Goal: Transaction & Acquisition: Purchase product/service

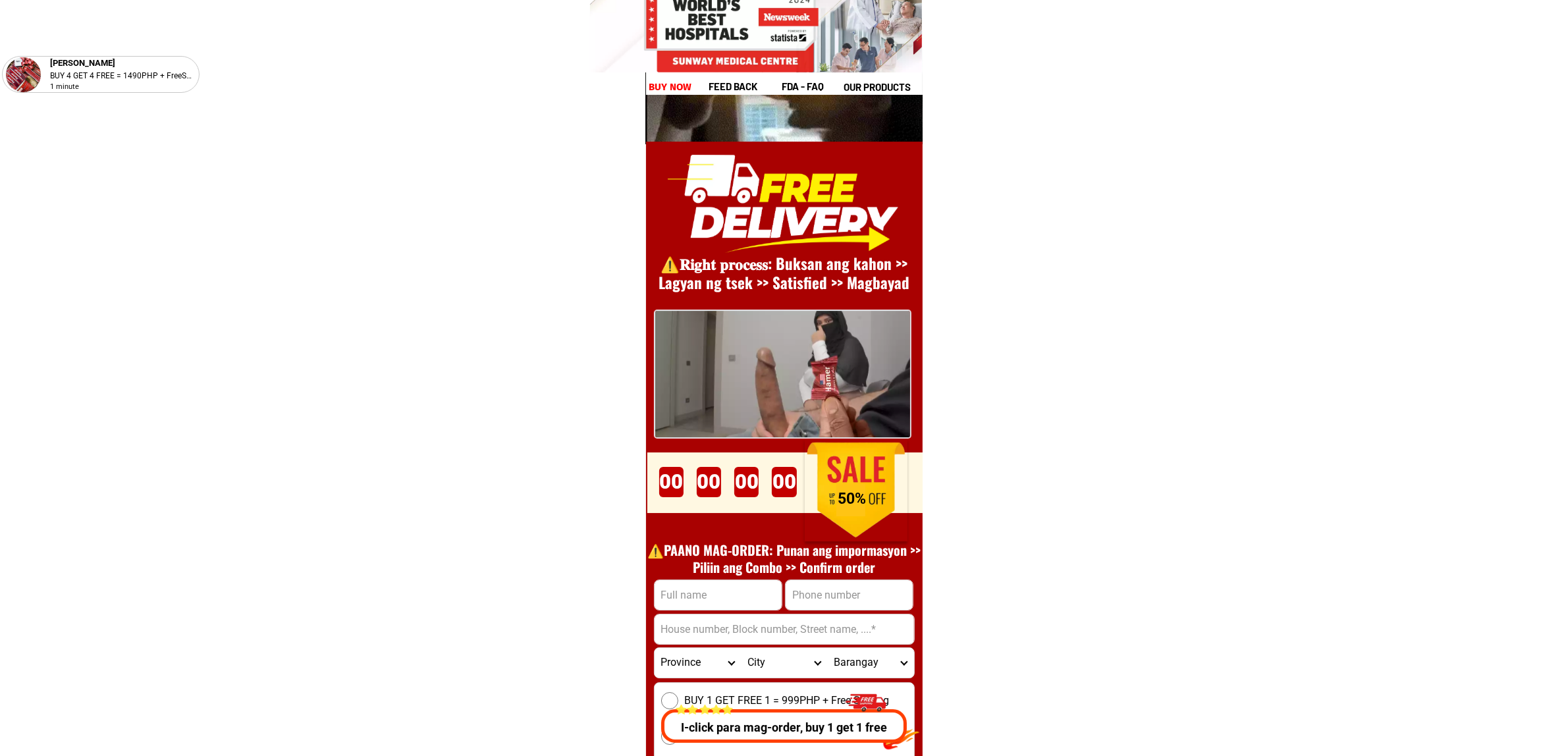
scroll to position [18120, 0]
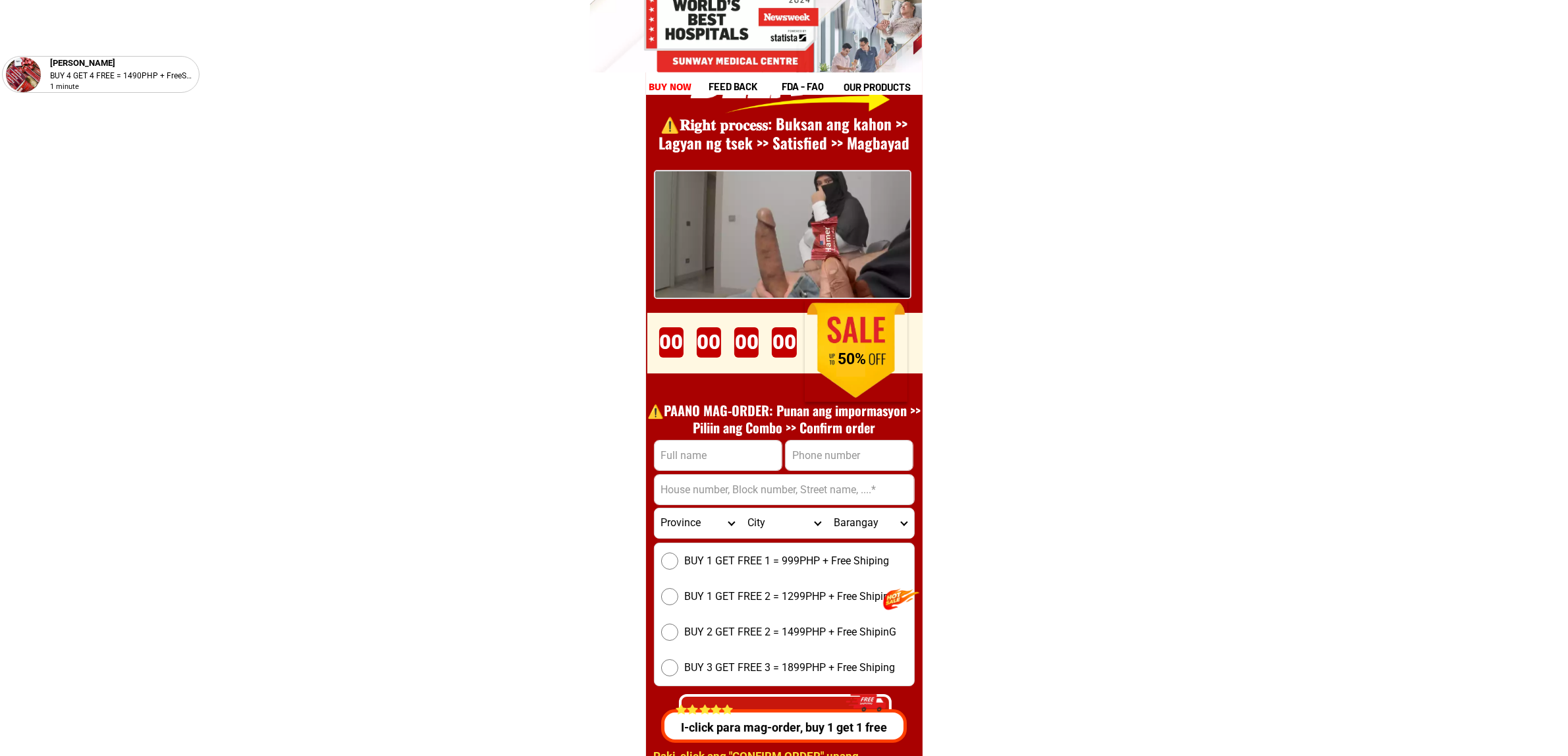
click at [869, 455] on input "Input phone_number" at bounding box center [849, 455] width 127 height 29
paste input "09814048336"
type input "09814048336"
click at [695, 446] on input "Input full_name" at bounding box center [718, 455] width 127 height 29
paste input "[PERSON_NAME]"
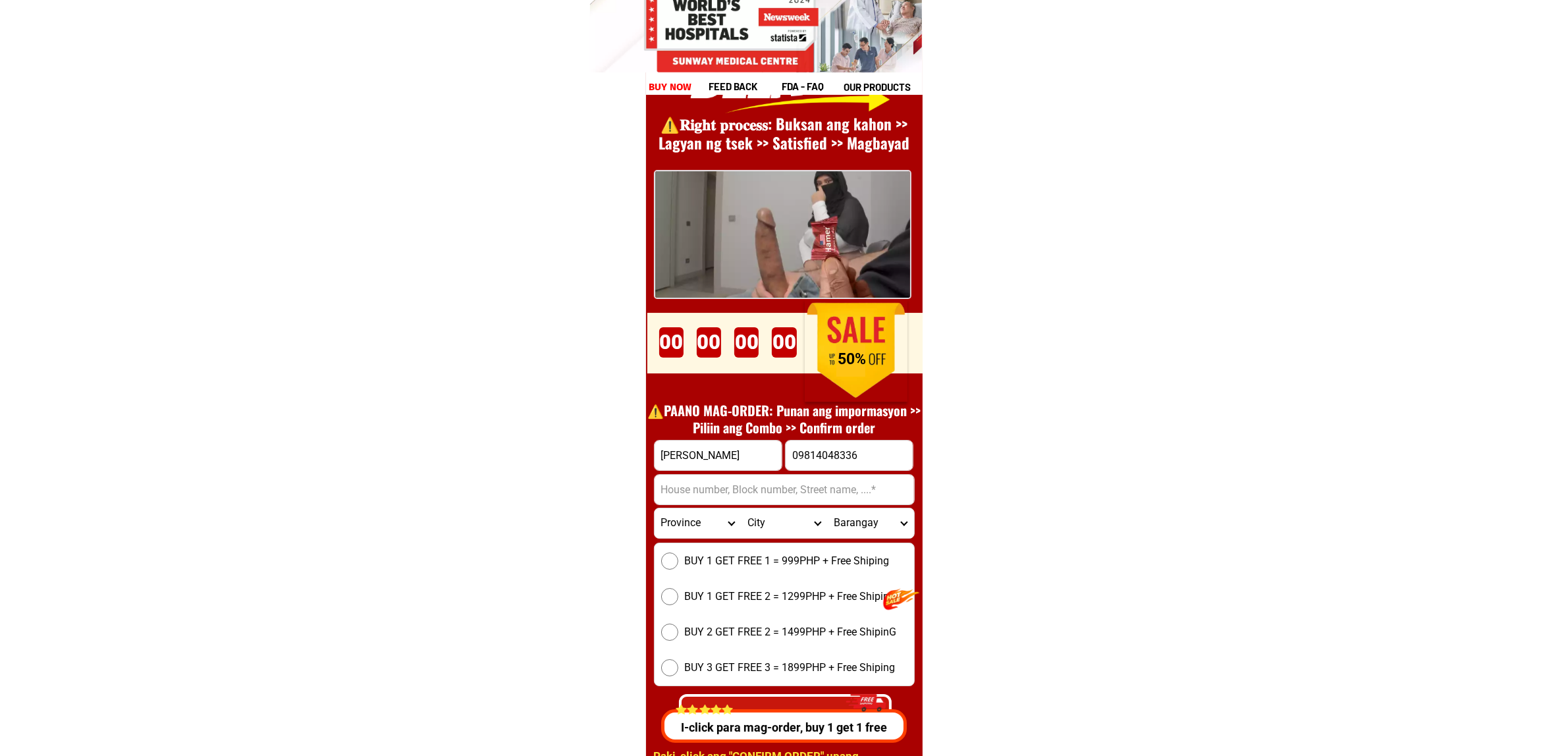
type input "[PERSON_NAME]"
click at [703, 484] on input "Input address" at bounding box center [784, 489] width 260 height 29
paste input "[PERSON_NAME][GEOGRAPHIC_DATA], [GEOGRAPHIC_DATA]"
type input "[PERSON_NAME][GEOGRAPHIC_DATA], [GEOGRAPHIC_DATA]"
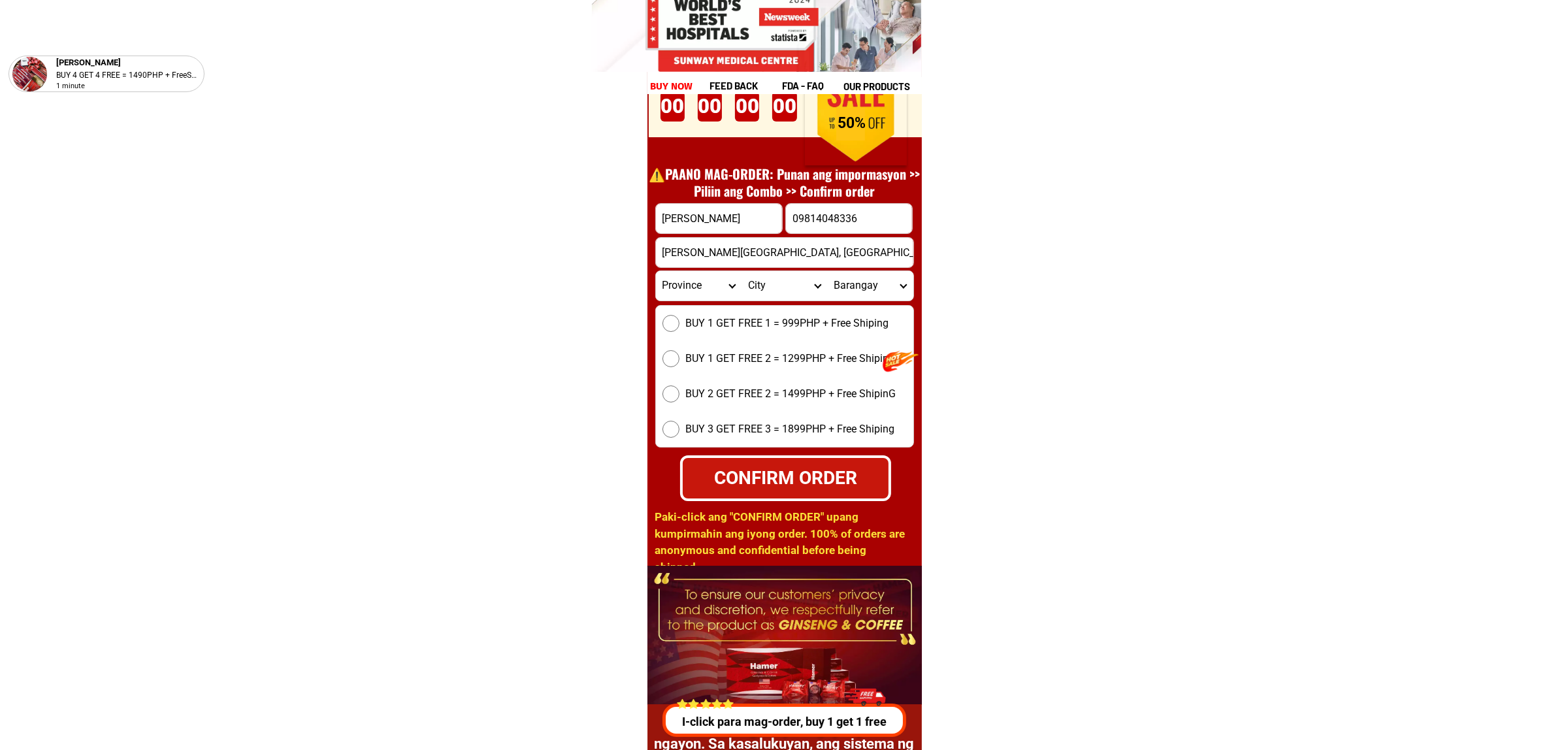
scroll to position [18221, 0]
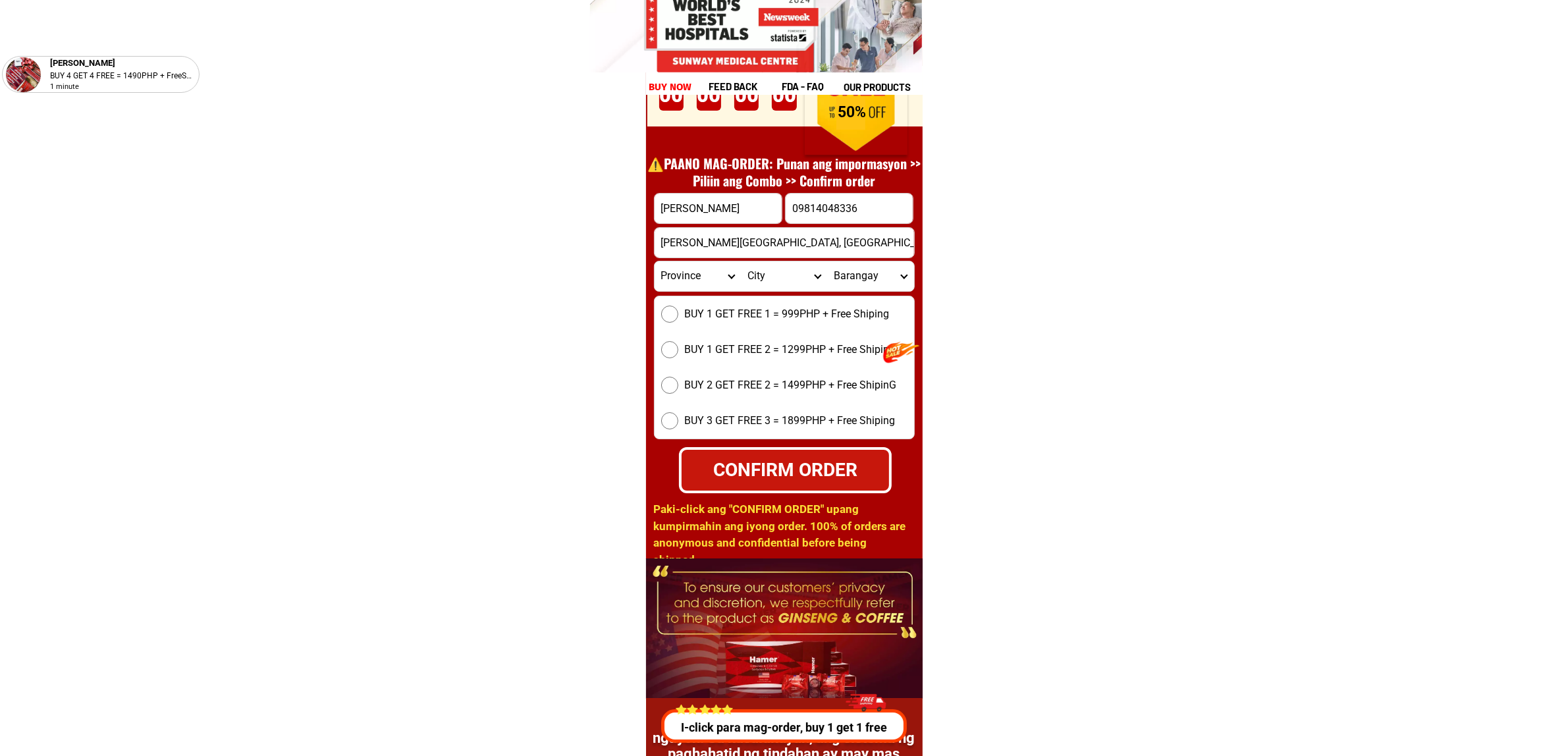
click at [729, 306] on span "BUY 1 GET FREE 1 = 999PHP + Free Shiping" at bounding box center [786, 314] width 204 height 16
click at [678, 305] on input "BUY 1 GET FREE 1 = 999PHP + Free Shiping" at bounding box center [669, 314] width 17 height 17
drag, startPoint x: 820, startPoint y: 475, endPoint x: 881, endPoint y: 489, distance: 62.6
click at [820, 473] on div "CONFIRM ORDER" at bounding box center [785, 469] width 209 height 28
radio input "true"
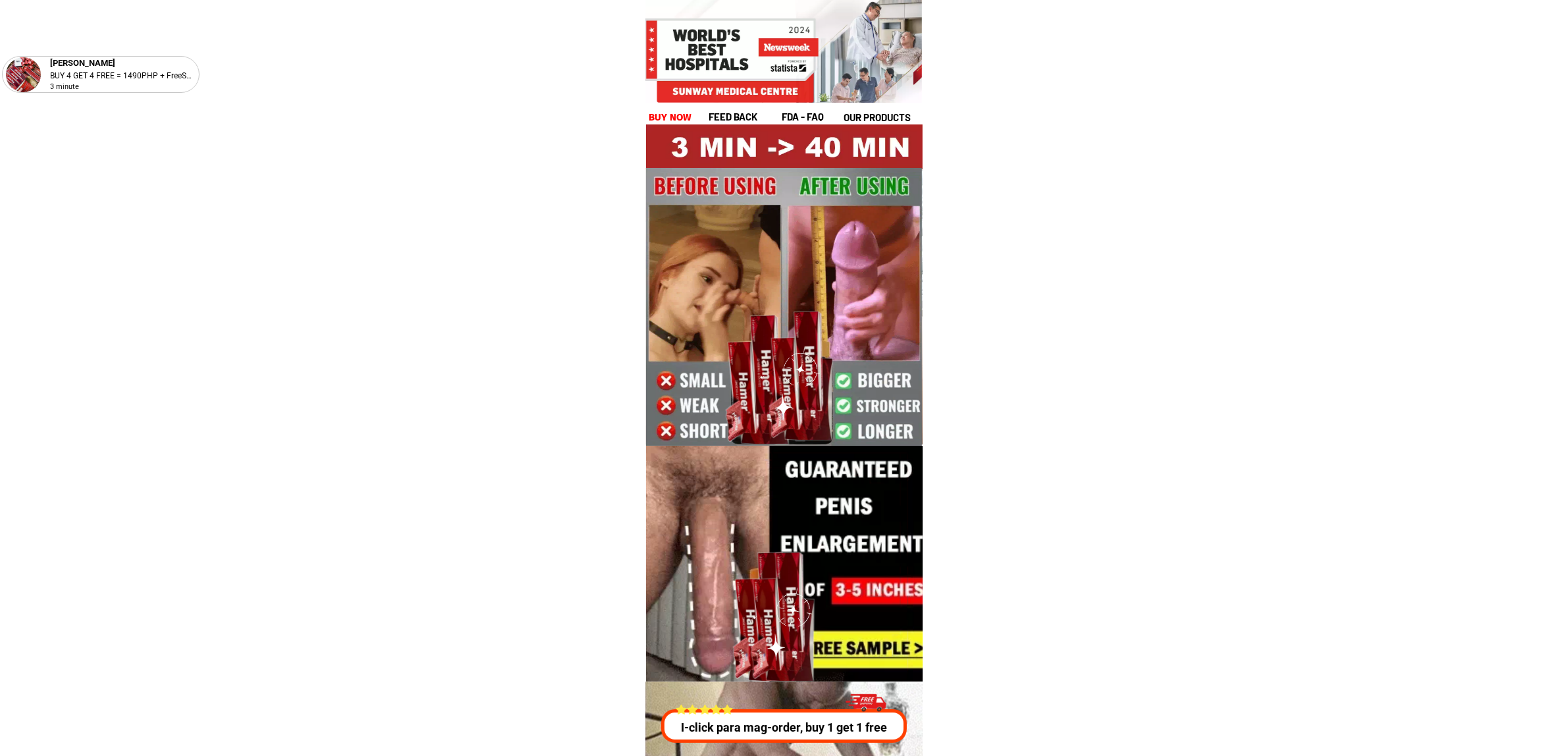
click at [675, 112] on h1 "buy now" at bounding box center [670, 118] width 44 height 15
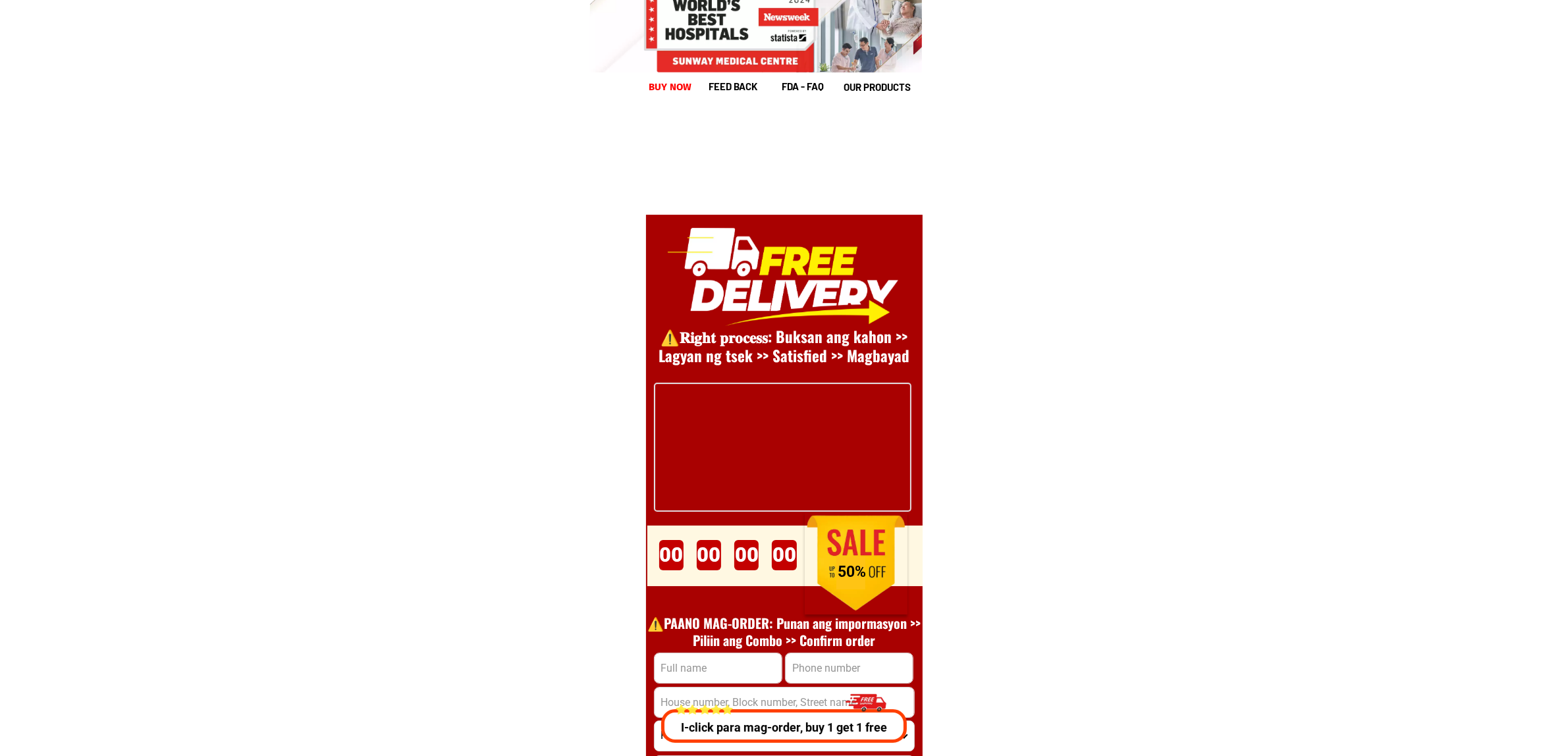
scroll to position [18120, 0]
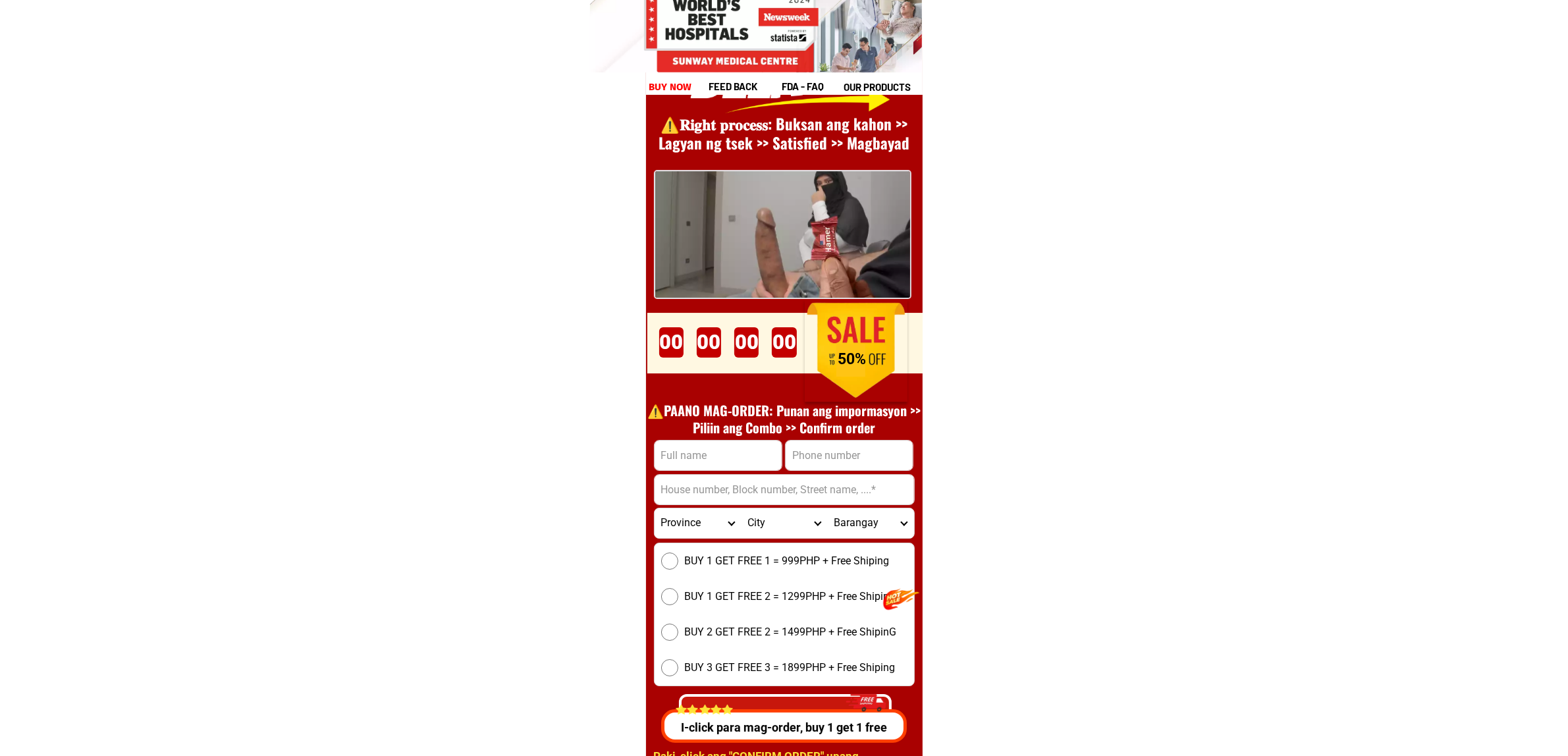
drag, startPoint x: 732, startPoint y: 439, endPoint x: 731, endPoint y: 456, distance: 17.0
click at [731, 442] on input "Input full_name" at bounding box center [718, 455] width 127 height 29
paste input ""Manuel bautista"
click at [660, 449] on input ""Manuel bautista" at bounding box center [718, 455] width 127 height 29
click at [662, 449] on input ""Manuel bautista" at bounding box center [718, 455] width 127 height 29
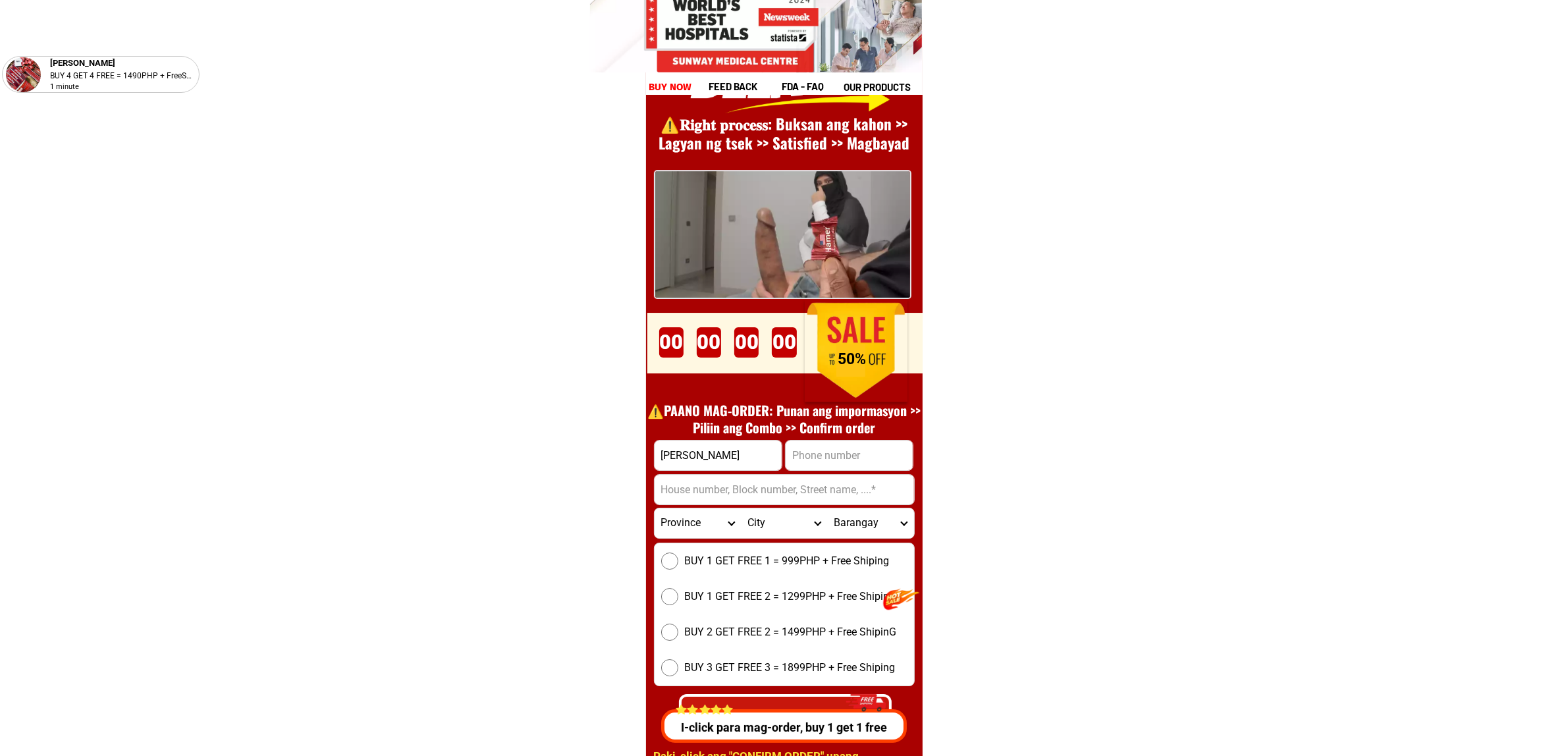
type input "Manuel bautista"
click at [721, 517] on select "Province Abra Agusan-del-norte Agusan-del-sur Aklan Albay Antique Apayao Aurora…" at bounding box center [697, 523] width 87 height 29
select select "63_615"
click at [654, 509] on select "Province Abra Agusan-del-norte Agusan-del-sur Aklan Albay Antique Apayao Aurora…" at bounding box center [697, 523] width 87 height 29
click at [788, 489] on input "Input address" at bounding box center [784, 489] width 260 height 29
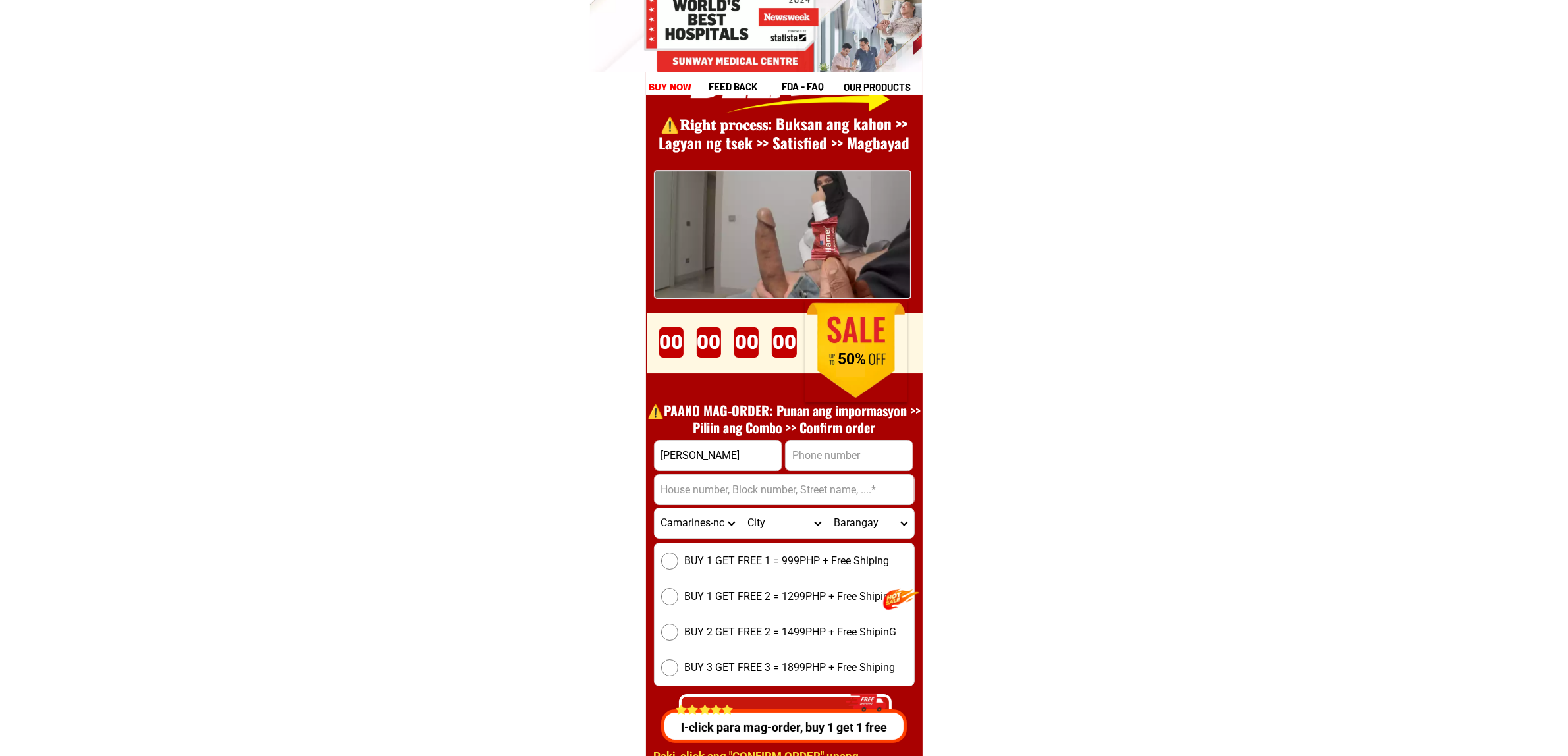
paste input ""San Juan batangas barangay lipahan"
click at [665, 493] on input ""San Juan batangas barangay lipahan" at bounding box center [784, 489] width 260 height 29
type input "San Juan batangas barangay lipahan"
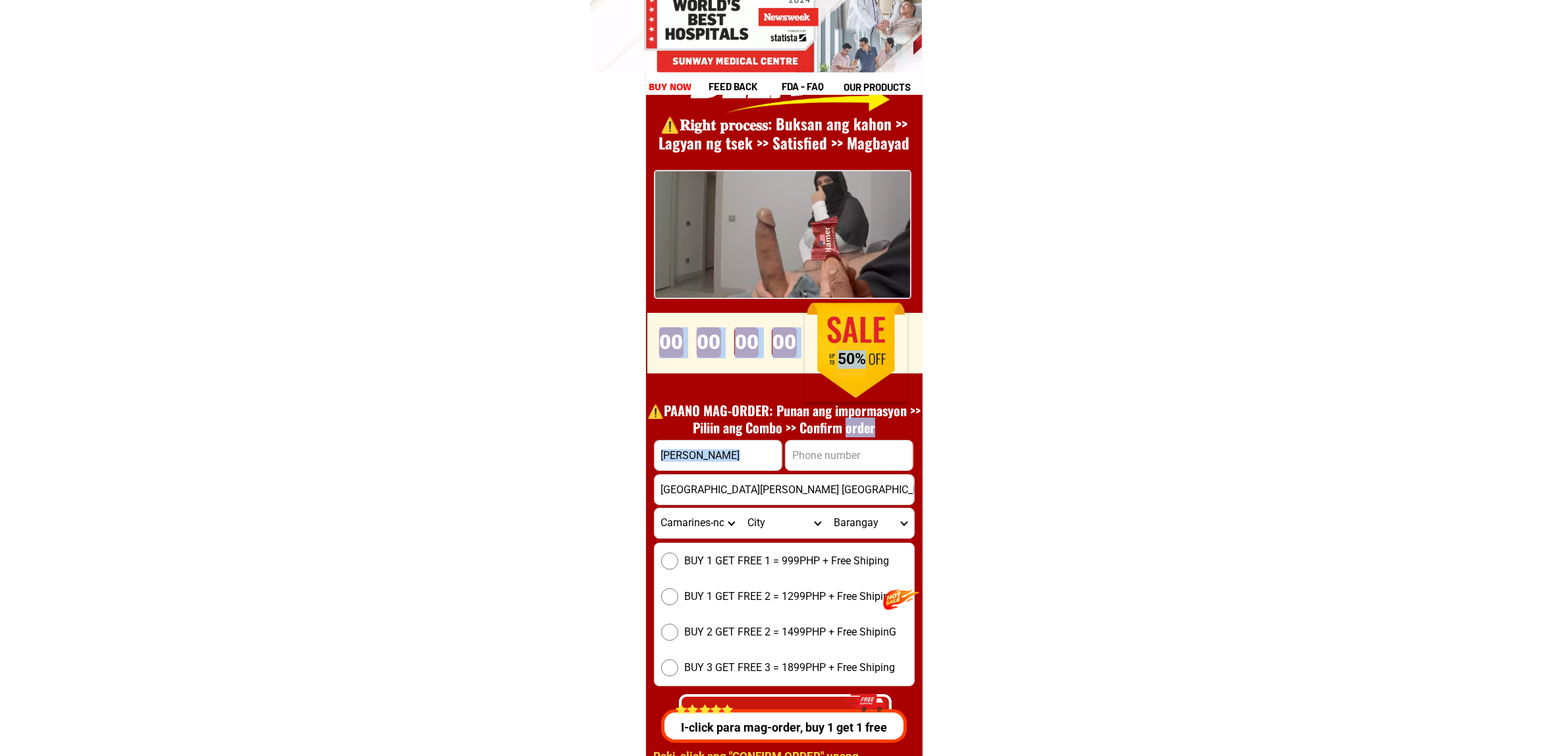
drag, startPoint x: 848, startPoint y: 437, endPoint x: 853, endPoint y: 445, distance: 9.4
click at [853, 445] on div "⚠️️𝐑𝐢𝐠𝐡𝐭 𝐩𝐫𝐨𝐜𝐞𝐬𝐬: Buksan ang kahon >> Lagyan ng tsek >> Satisfied >> Magbayad P…" at bounding box center [784, 403] width 277 height 804
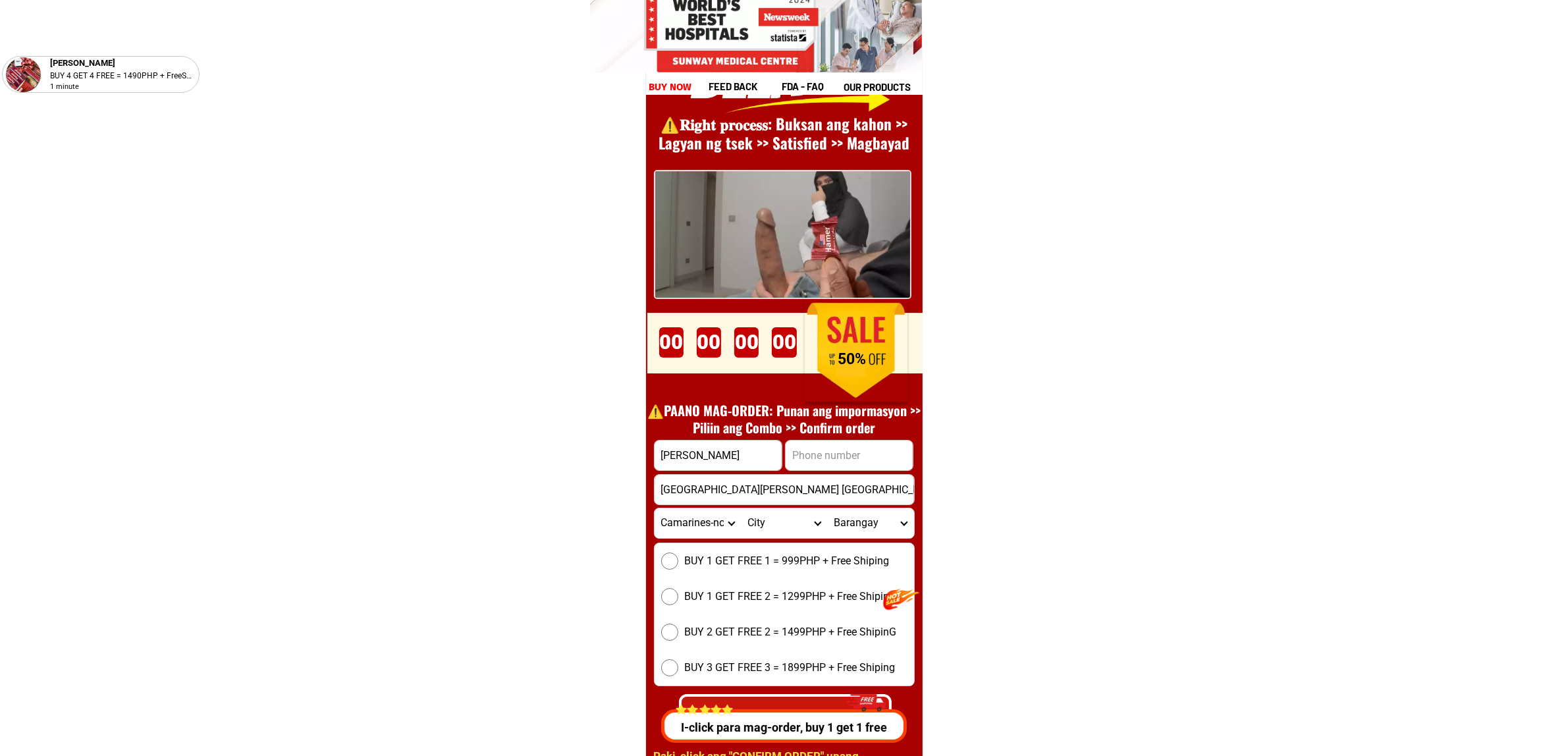
drag, startPoint x: 853, startPoint y: 445, endPoint x: 877, endPoint y: 457, distance: 26.8
click at [853, 446] on input "Input phone_number" at bounding box center [849, 455] width 127 height 29
paste input "09671695530"
type input "09671695530"
click at [695, 530] on select "Province Abra Agusan-del-norte Agusan-del-sur Aklan Albay Antique Apayao Aurora…" at bounding box center [697, 523] width 87 height 29
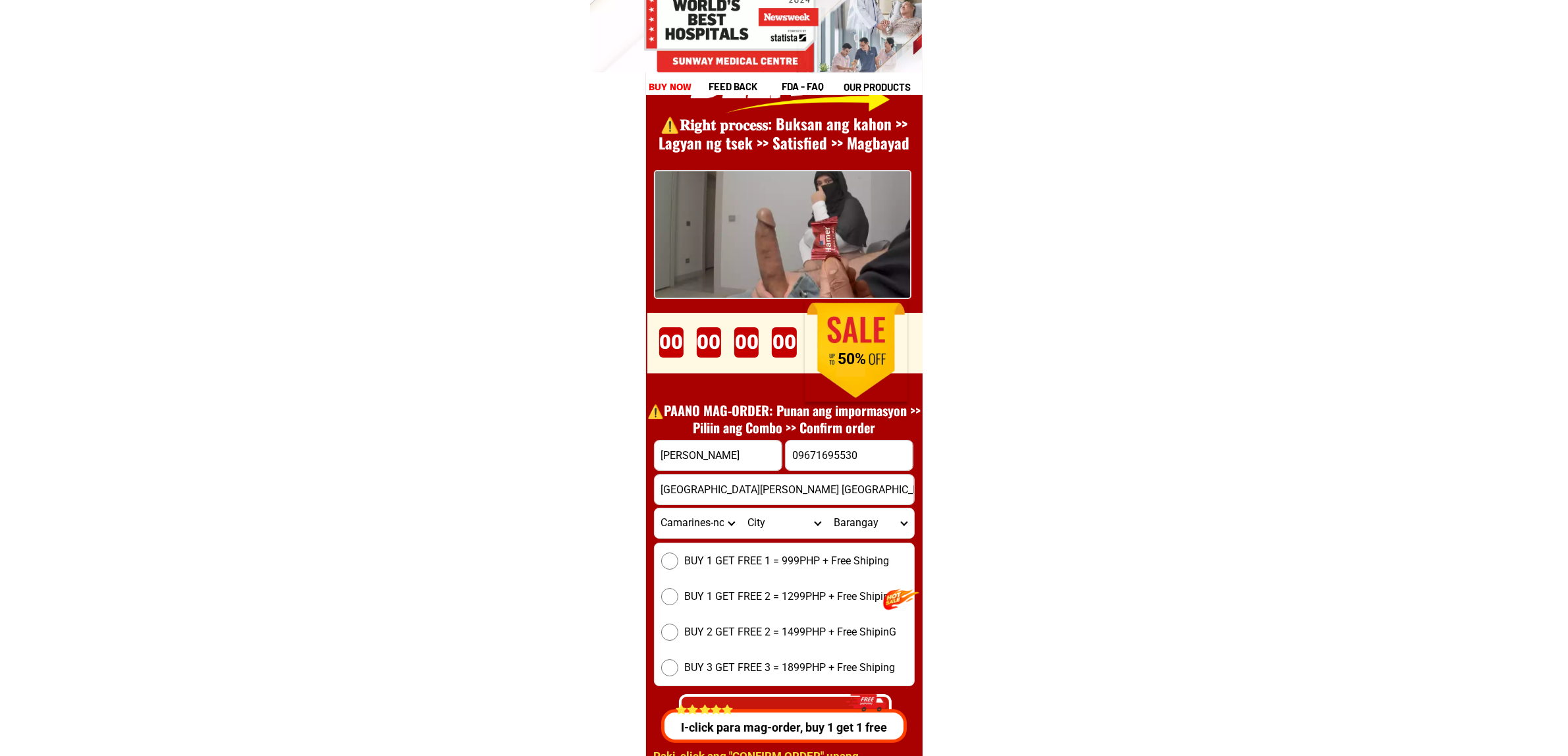
select select "63_108"
click at [654, 509] on select "Province Abra Agusan-del-norte Agusan-del-sur Aklan Albay Antique Apayao Aurora…" at bounding box center [697, 523] width 87 height 29
click at [770, 524] on select "City Agoncillo Alitagtag Allacapan Balayan Batangas-balete Batangas-city Batang…" at bounding box center [784, 523] width 87 height 29
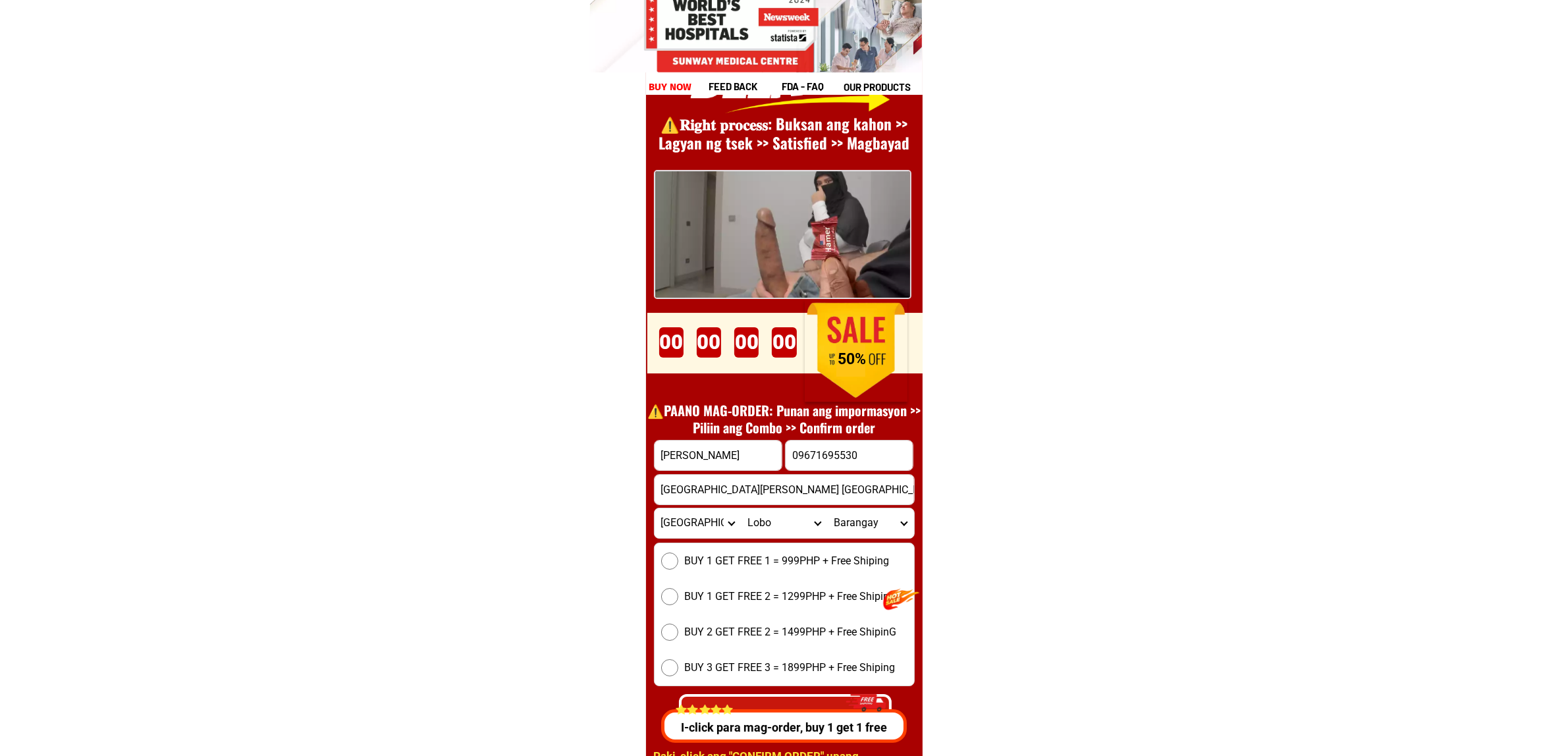
click at [769, 538] on form "Manuel bautista 09671695530 CONFIRM ORDER San Juan batangas barangay lipahan Pr…" at bounding box center [784, 590] width 261 height 300
click at [764, 531] on select "City Agoncillo Alitagtag Allacapan Balayan Batangas-balete Batangas-city Batang…" at bounding box center [784, 523] width 87 height 29
click at [746, 528] on select "City Agoncillo Alitagtag Allacapan Balayan Batangas-balete Batangas-city Batang…" at bounding box center [784, 523] width 87 height 29
select select "63_1088573"
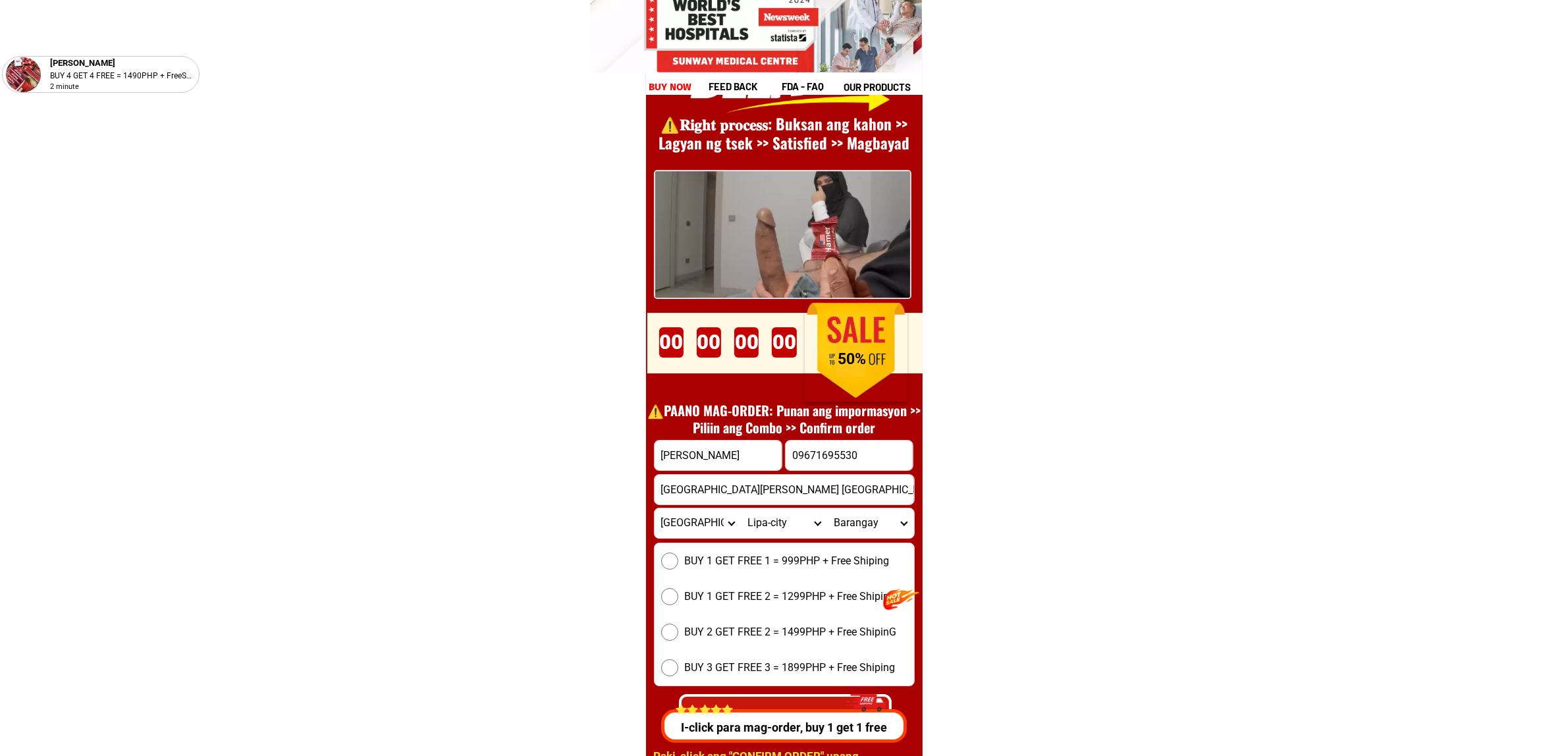
click at [741, 509] on select "City Agoncillo Alitagtag Allacapan Balayan Batangas-balete Batangas-city Batang…" at bounding box center [784, 523] width 87 height 29
click at [851, 528] on select "Barangay Adya Anilao Anilao-labac Antipolo del norte Antipolo del sur Bagong po…" at bounding box center [870, 523] width 87 height 29
click at [846, 530] on select "Barangay Adya Anilao Anilao-labac Antipolo del norte Antipolo del sur Bagong po…" at bounding box center [870, 523] width 87 height 29
click at [884, 520] on select "Barangay Adya Anilao Anilao-labac Antipolo del norte Antipolo del sur Bagong po…" at bounding box center [870, 523] width 87 height 29
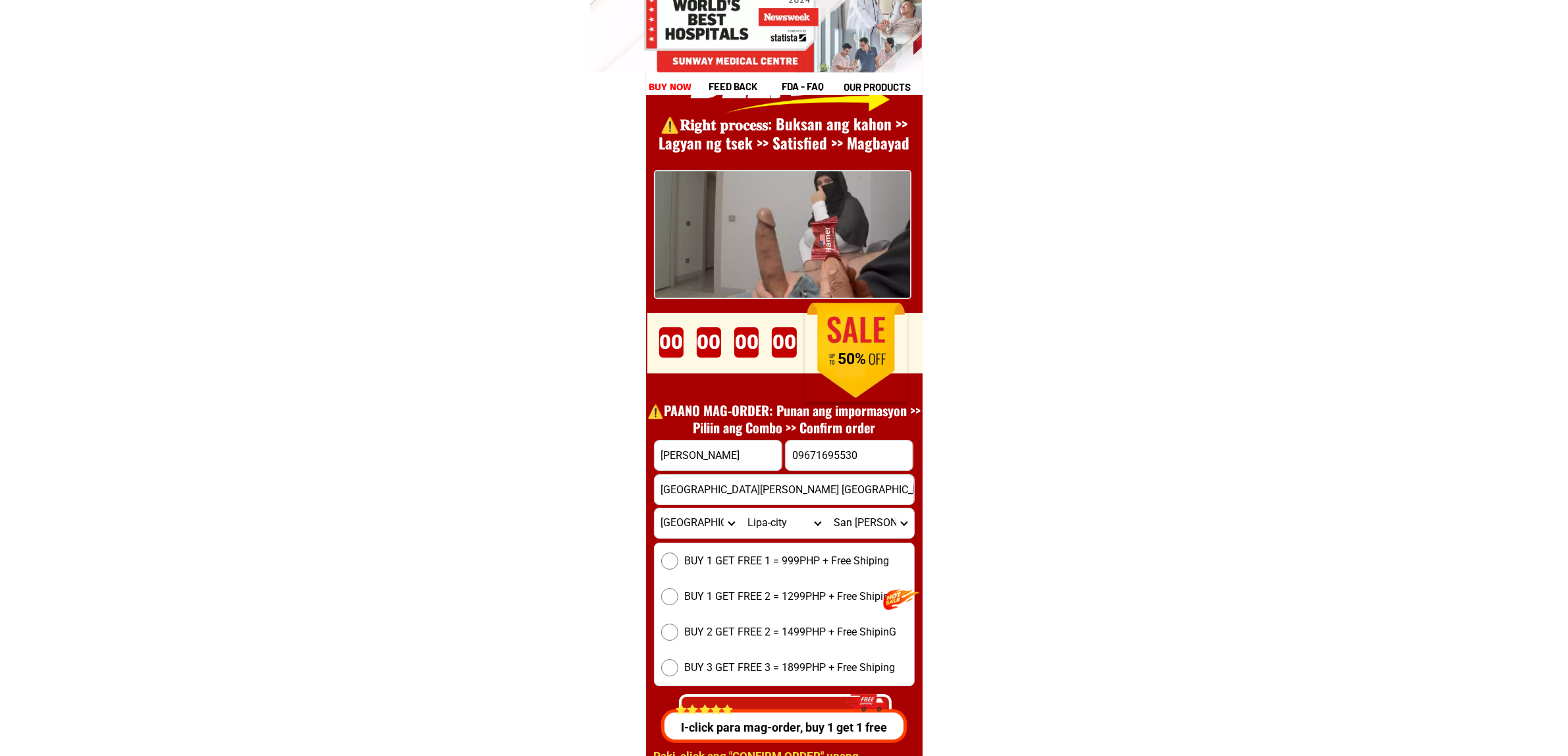
click at [884, 520] on select "Barangay Adya Anilao Anilao-labac Antipolo del norte Antipolo del sur Bagong po…" at bounding box center [870, 523] width 87 height 29
click at [882, 531] on select "Barangay Adya Anilao Anilao-labac Antipolo del norte Antipolo del sur Bagong po…" at bounding box center [870, 523] width 87 height 29
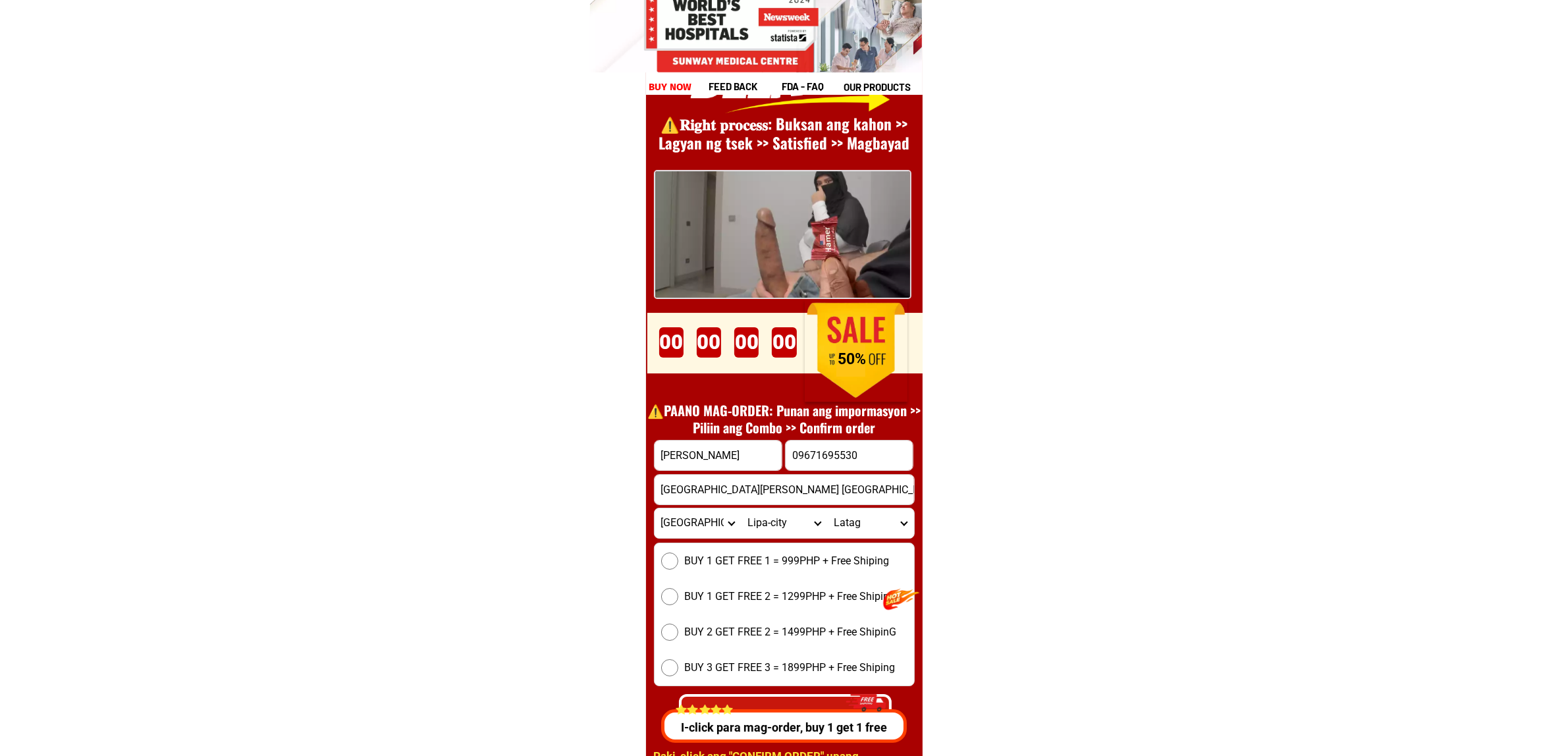
select select "63_10885734857"
click at [782, 522] on select "City Agoncillo Alitagtag Allacapan Balayan Batangas-balete Batangas-city Batang…" at bounding box center [784, 523] width 87 height 29
click at [782, 521] on select "City Agoncillo Alitagtag Allacapan Balayan Batangas-balete Batangas-city Batang…" at bounding box center [784, 523] width 87 height 29
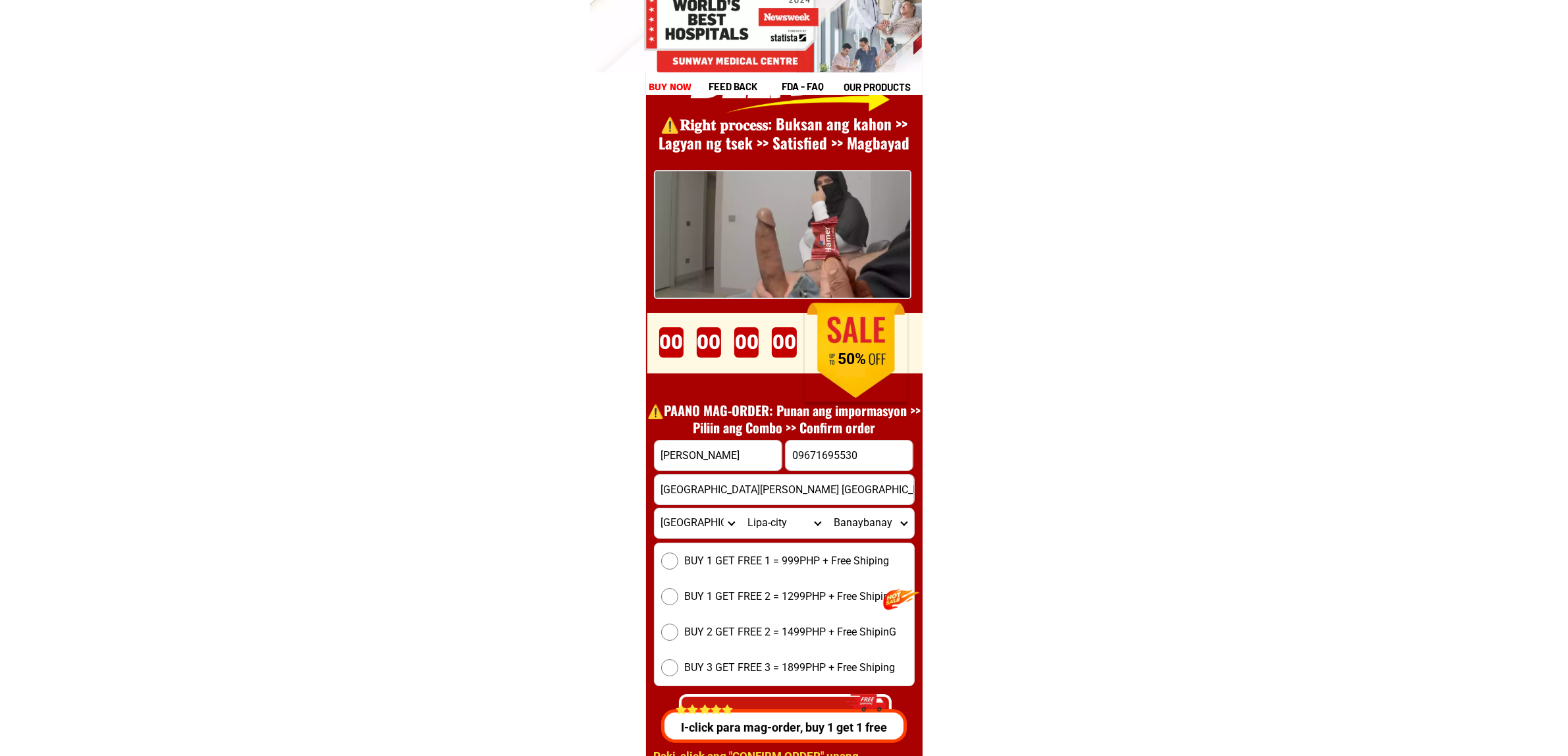
select select "63_1085807"
click at [741, 509] on select "City Agoncillo Alitagtag Allacapan Balayan Batangas-balete Batangas-city Batang…" at bounding box center [784, 523] width 87 height 29
click at [774, 532] on select "City Agoncillo Alitagtag Allacapan Balayan Batangas-balete Batangas-city Batang…" at bounding box center [784, 523] width 87 height 29
click at [741, 509] on select "City Agoncillo Alitagtag Allacapan Balayan Batangas-balete Batangas-city Batang…" at bounding box center [784, 523] width 87 height 29
click at [874, 521] on select "Barangay Bagong pook Balibago Barangay 1 (pob.) Barangay 2 (pob.) Barangay 3 (p…" at bounding box center [870, 523] width 87 height 29
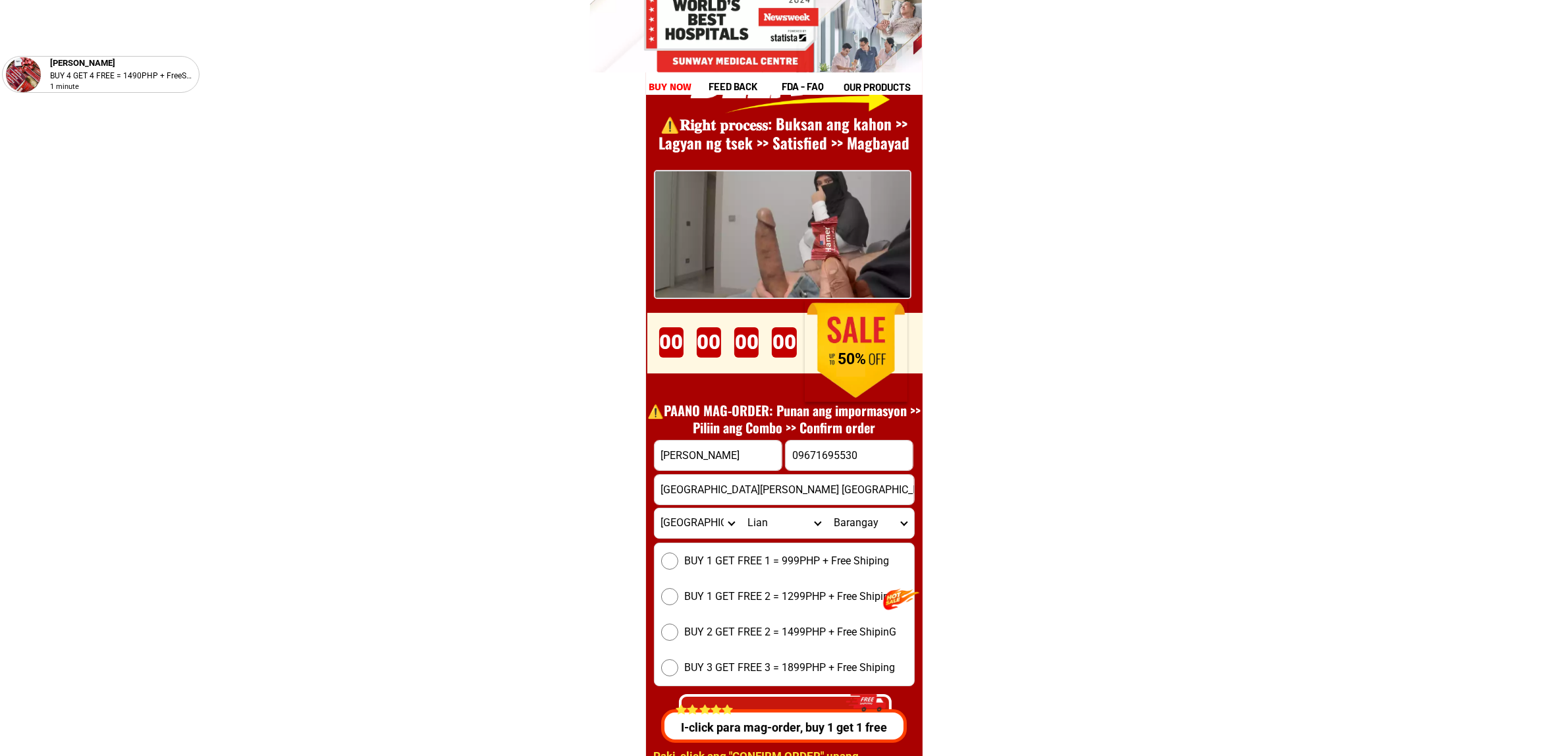
select select "63_10858078228"
drag, startPoint x: 1061, startPoint y: 433, endPoint x: 1038, endPoint y: 458, distance: 34.0
click at [727, 497] on input "San Juan batangas barangay lipahan" at bounding box center [784, 489] width 260 height 29
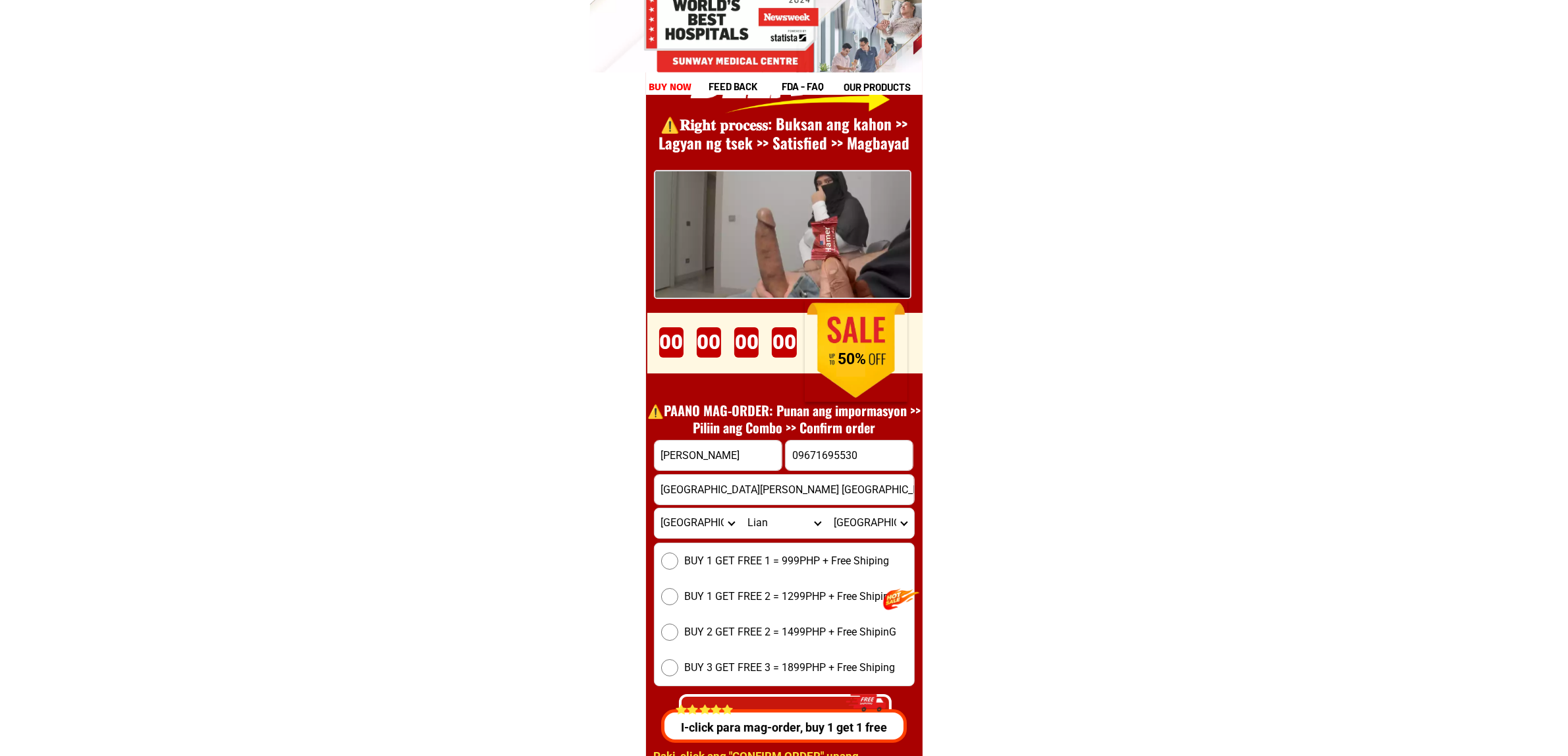
click at [727, 497] on input "San Juan batangas barangay lipahan" at bounding box center [784, 489] width 260 height 29
click at [800, 538] on form "Manuel bautista 09671695530 CONFIRM ORDER San Juan batangas barangay lipahan Pr…" at bounding box center [784, 590] width 261 height 300
click at [791, 522] on select "City Agoncillo Alitagtag Allacapan Balayan Batangas-balete Batangas-city Batang…" at bounding box center [784, 523] width 87 height 29
select select "63_1088728"
click at [741, 509] on select "City Agoncillo Alitagtag Allacapan Balayan Batangas-balete Batangas-city Batang…" at bounding box center [784, 523] width 87 height 29
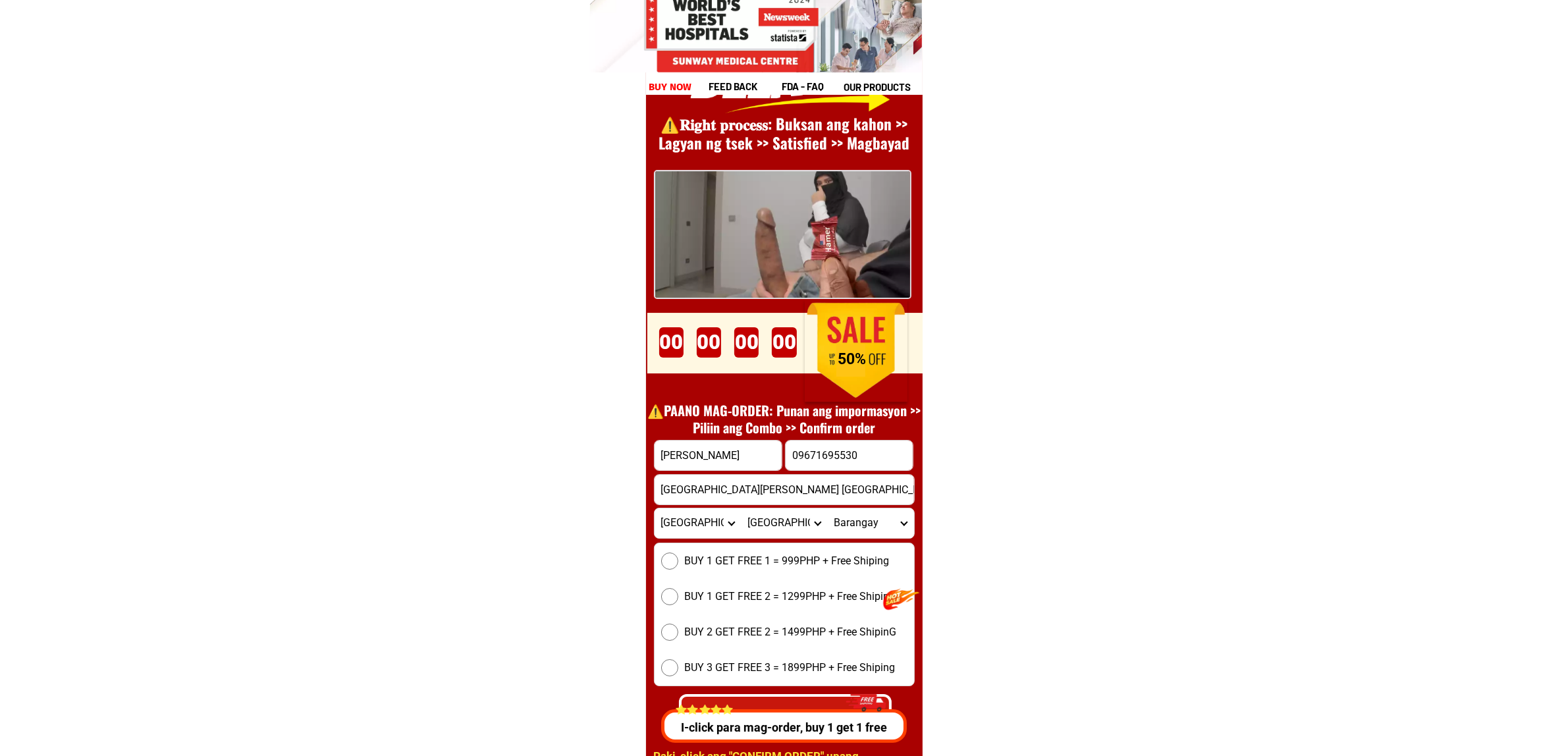
click at [807, 527] on select "City Agoncillo Alitagtag Allacapan Balayan Batangas-balete Batangas-city Batang…" at bounding box center [784, 523] width 87 height 29
click at [866, 531] on select "Barangay Abung Balagbag Barualte Bataan Buhay na sapa Bulsa Calicanto Calitcali…" at bounding box center [870, 523] width 87 height 29
select select "63_10887289428"
click at [827, 509] on select "Barangay Abung Balagbag Barualte Bataan Buhay na sapa Bulsa Calicanto Calitcali…" at bounding box center [870, 523] width 87 height 29
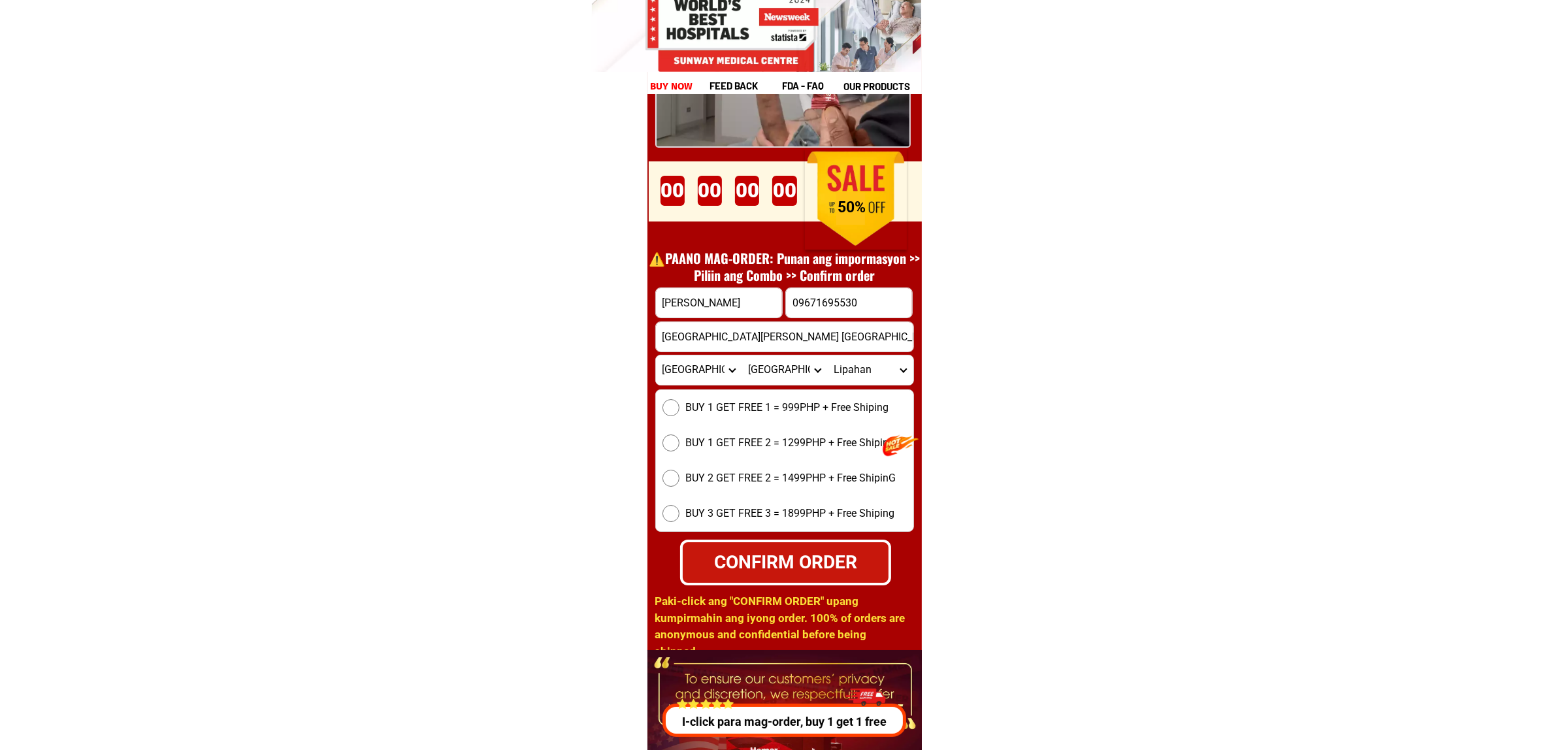
scroll to position [18140, 0]
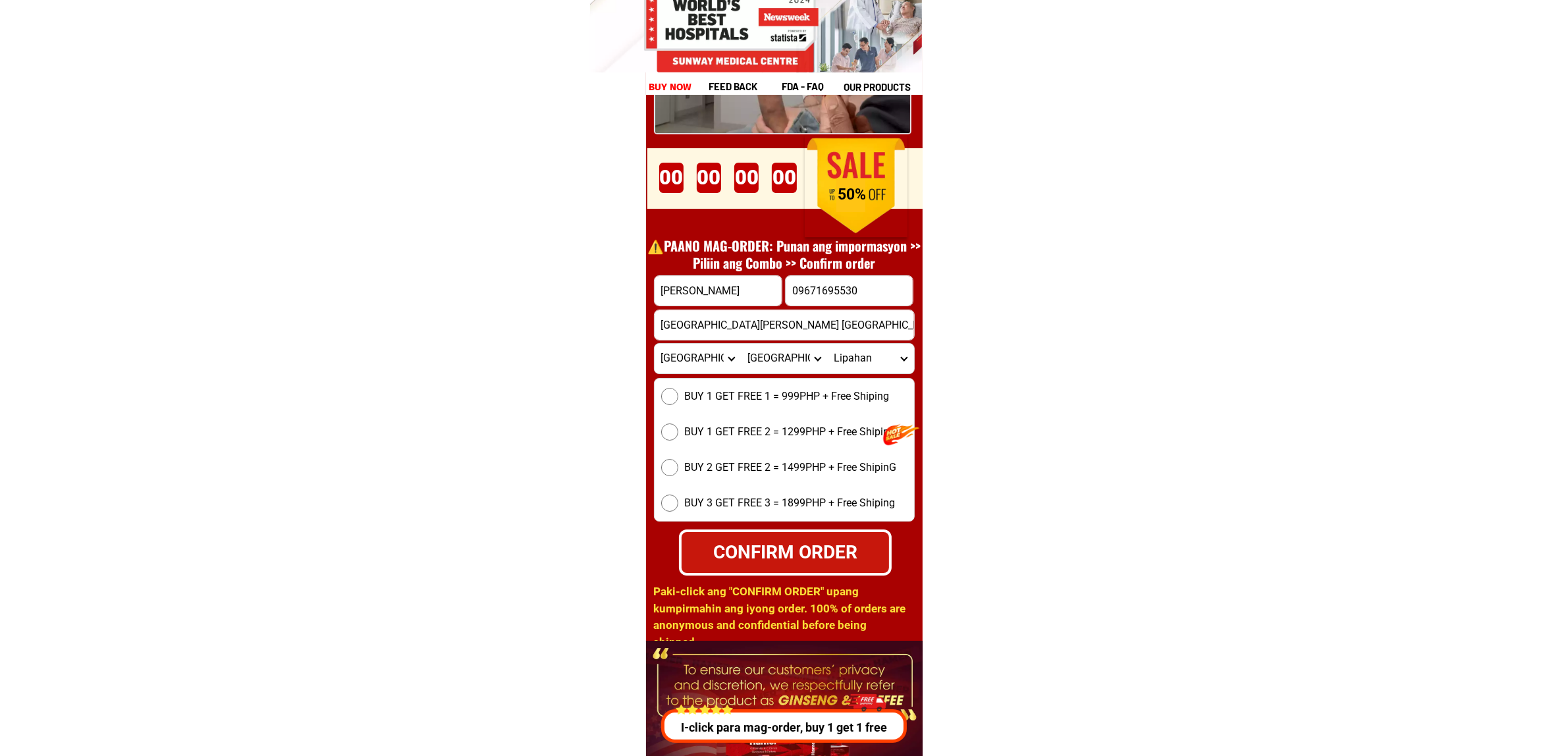
click at [788, 398] on span "BUY 1 GET FREE 1 = 999PHP + Free Shiping" at bounding box center [786, 397] width 204 height 16
click at [678, 398] on input "BUY 1 GET FREE 1 = 999PHP + Free Shiping" at bounding box center [669, 397] width 17 height 17
click at [841, 280] on input "09671695530" at bounding box center [849, 290] width 127 height 29
click at [781, 561] on div "CONFIRM ORDER" at bounding box center [784, 552] width 209 height 28
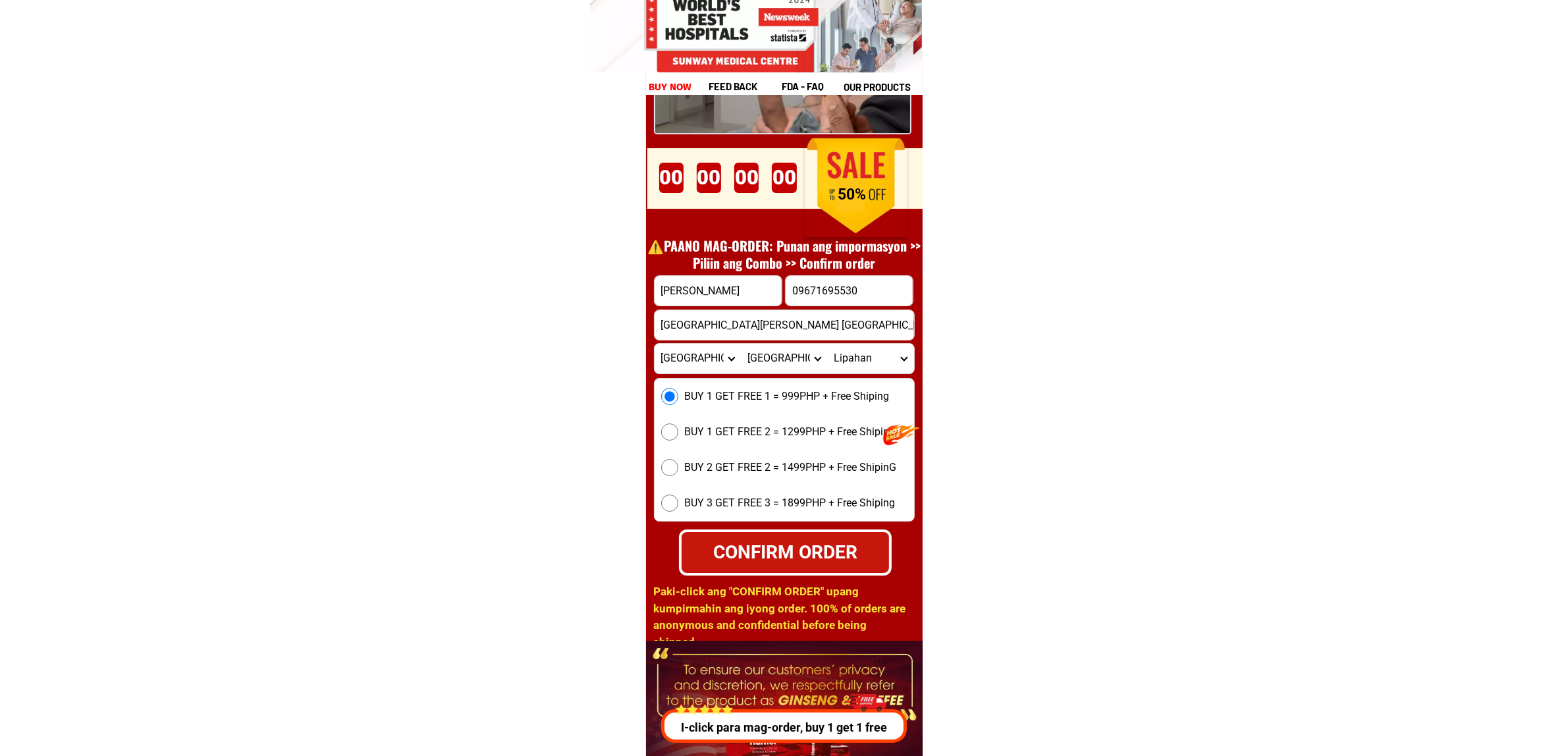
radio input "true"
